Goal: Task Accomplishment & Management: Use online tool/utility

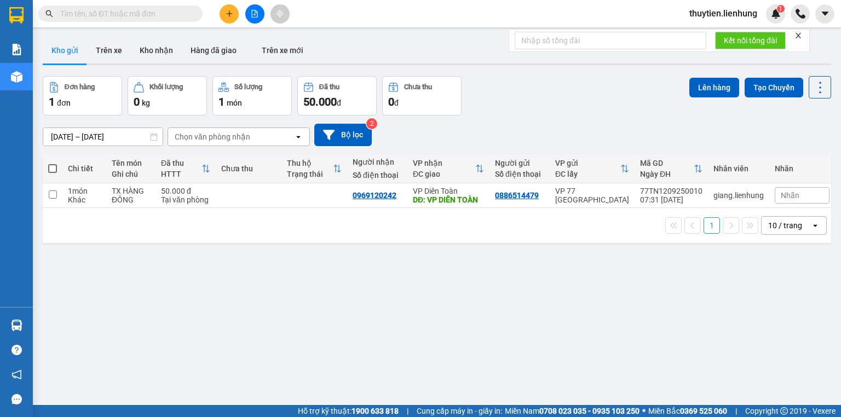
click at [165, 16] on input "text" at bounding box center [124, 14] width 129 height 12
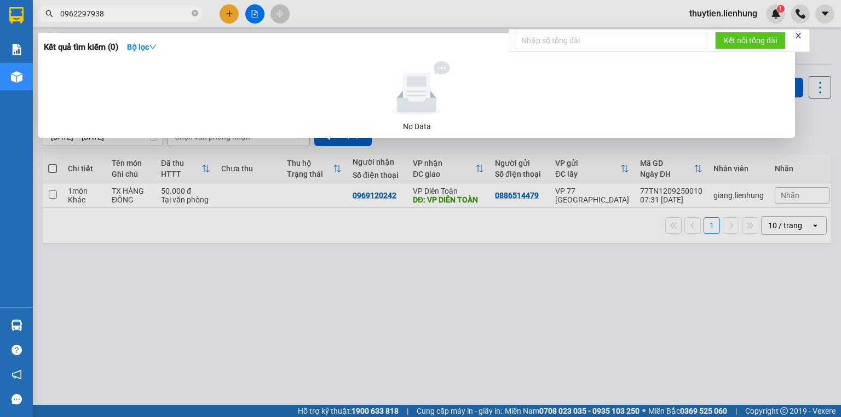
type input "0962297938"
drag, startPoint x: 103, startPoint y: 20, endPoint x: 0, endPoint y: 59, distance: 110.7
click at [0, 59] on section "Kết quả tìm kiếm ( 0 ) Bộ lọc No Data 0962297938 thuytien.lienhung 1 Báo cáo Bá…" at bounding box center [420, 208] width 841 height 417
click at [194, 15] on icon "close-circle" at bounding box center [195, 13] width 7 height 7
type input "09"
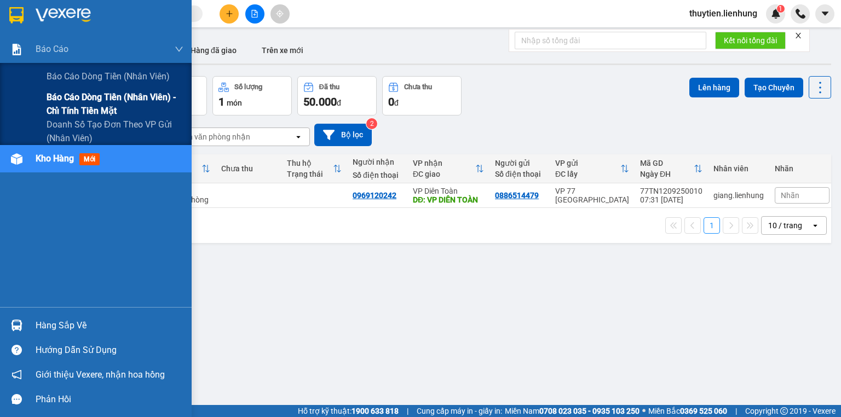
click at [56, 103] on span "Báo cáo dòng tiền (nhân viên) - chỉ tính tiền mặt" at bounding box center [115, 103] width 137 height 27
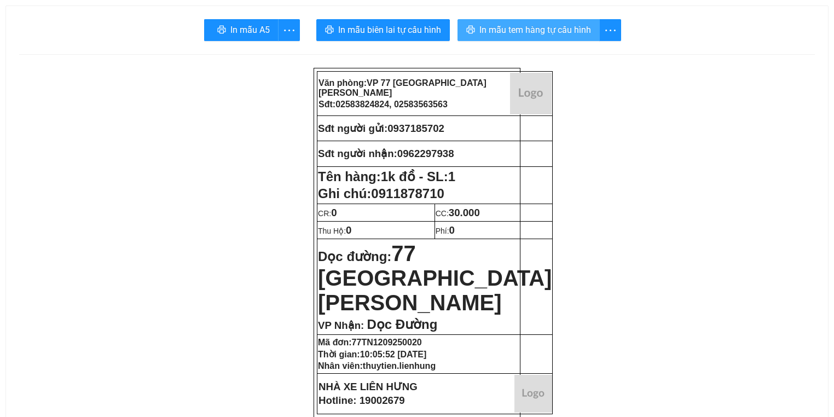
click at [523, 31] on span "In mẫu tem hàng tự cấu hình" at bounding box center [535, 30] width 112 height 14
